Goal: Task Accomplishment & Management: Complete application form

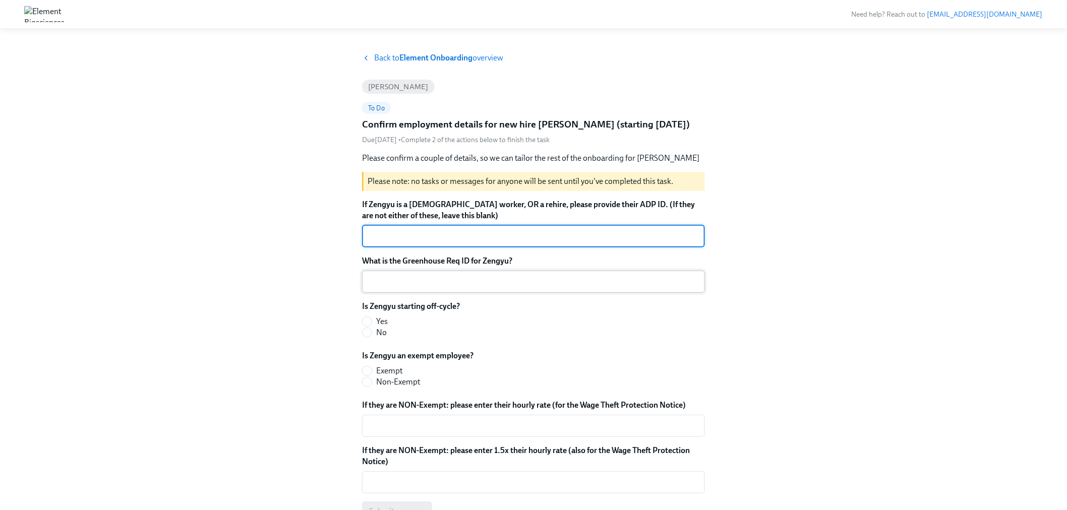
click at [392, 280] on textarea "What is the Greenhouse Req ID for Zengyu?" at bounding box center [533, 282] width 331 height 12
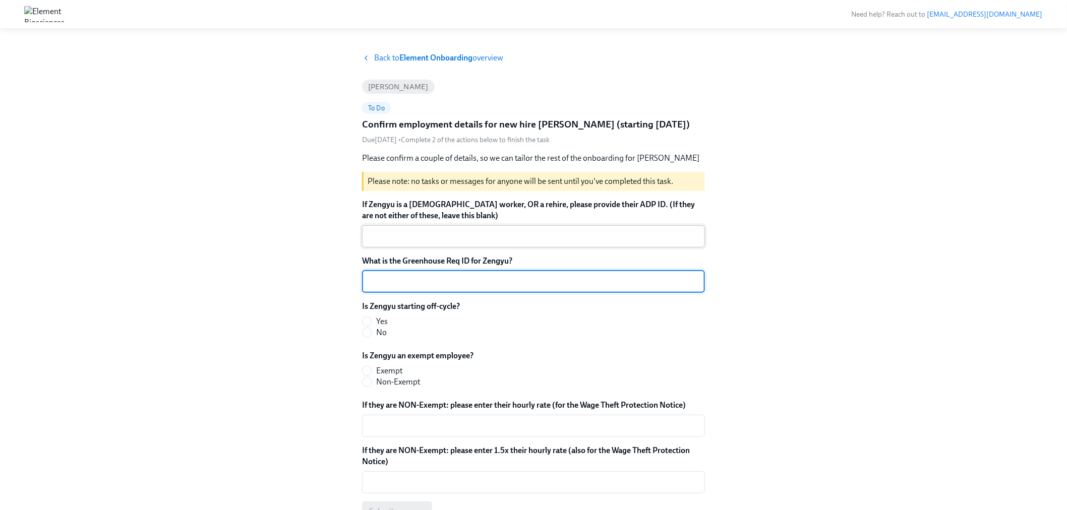
click at [394, 240] on textarea "If Zengyu is a [DEMOGRAPHIC_DATA] worker, OR a rehire, please provide their ADP…" at bounding box center [533, 236] width 331 height 12
click at [382, 278] on textarea "What is the Greenhouse Req ID for Zengyu?" at bounding box center [533, 282] width 331 height 12
paste textarea "6-ENG-REPLACE-2025"
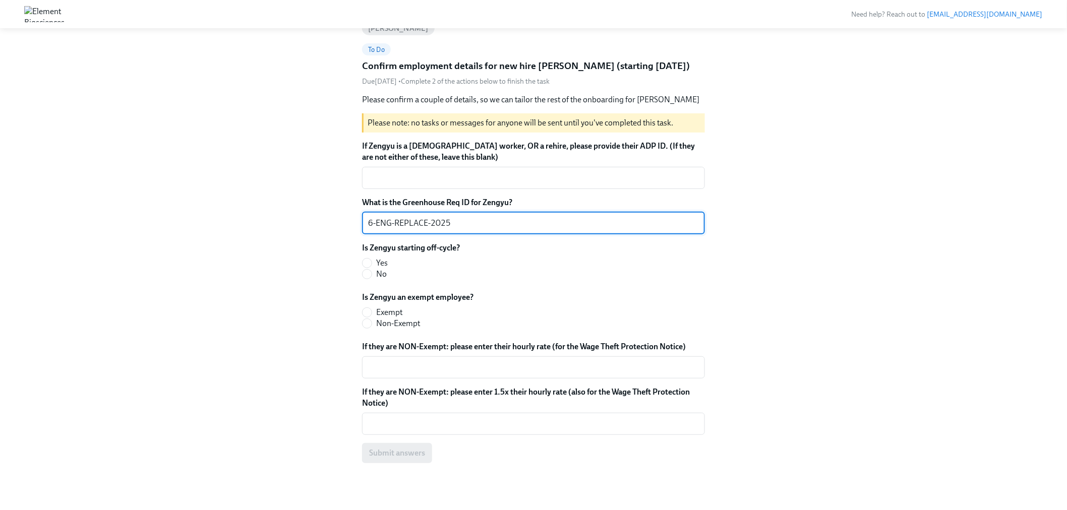
scroll to position [59, 0]
type textarea "6-ENG-REPLACE-2025"
click at [366, 274] on input "No" at bounding box center [367, 273] width 9 height 9
radio input "true"
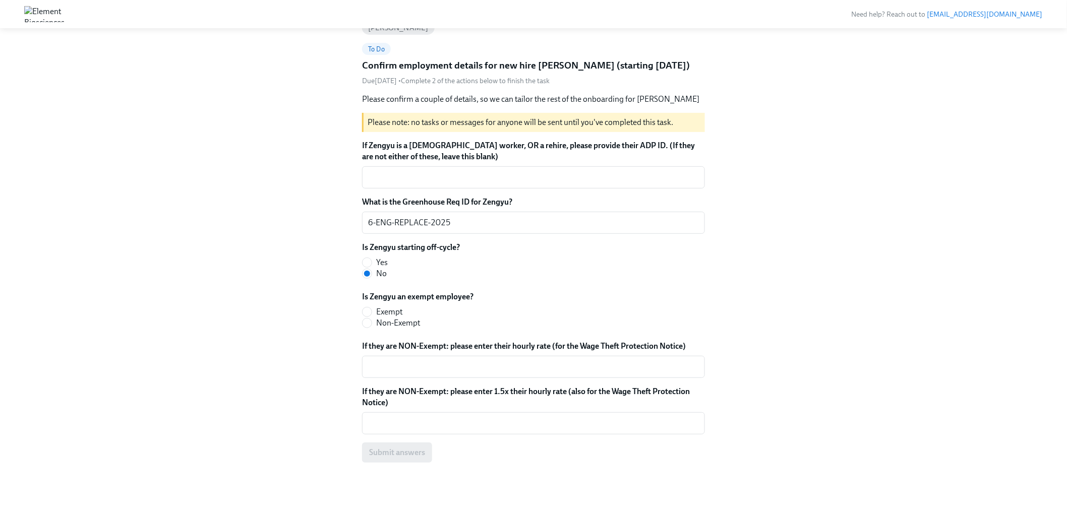
click at [388, 313] on span "Exempt" at bounding box center [389, 312] width 26 height 11
click at [372, 313] on input "Exempt" at bounding box center [367, 312] width 9 height 9
radio input "true"
click at [420, 454] on span "Submit answers" at bounding box center [397, 453] width 56 height 10
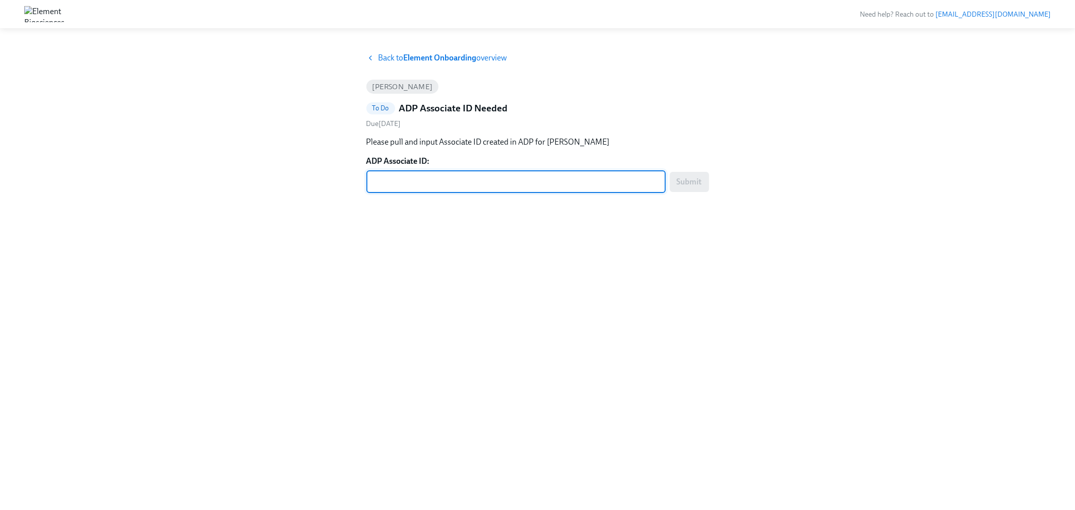
paste textarea "8L4VGLOC6"
type textarea "8L4VGLOC6"
click at [684, 180] on span "Submit" at bounding box center [689, 182] width 25 height 10
